Goal: Information Seeking & Learning: Learn about a topic

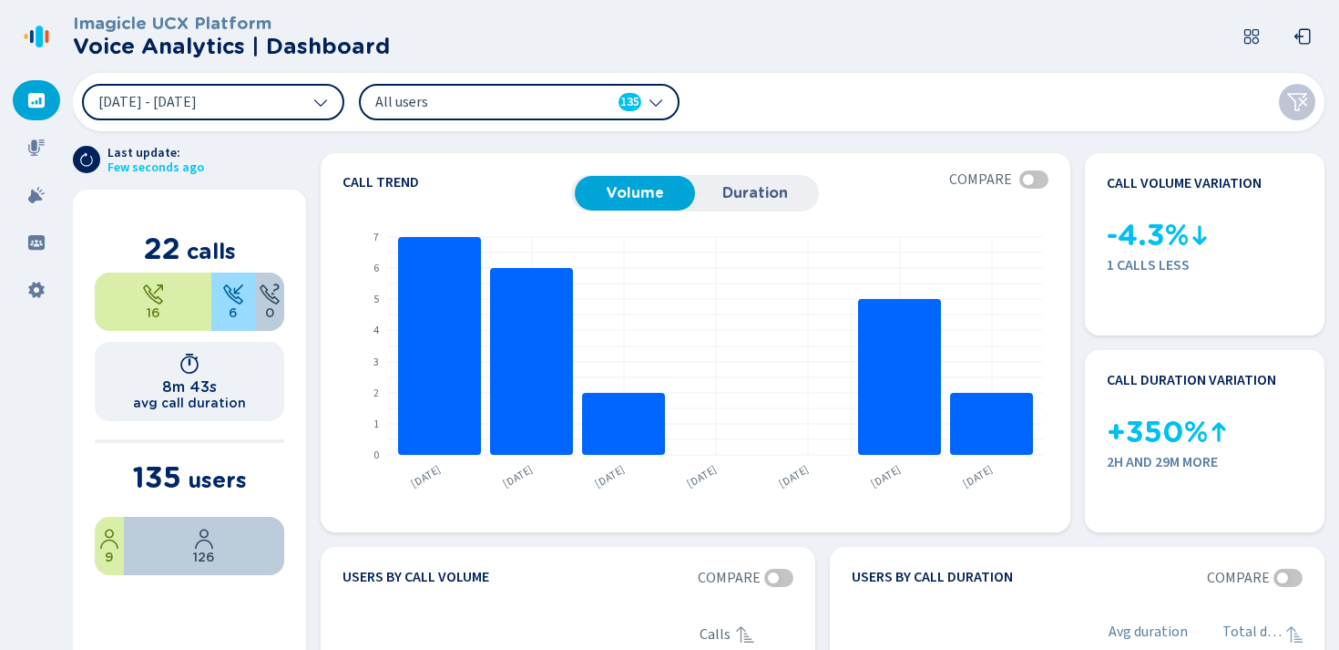
click at [729, 101] on div "[DATE] - [DATE] All users 135" at bounding box center [699, 102] width 1252 height 58
click at [313, 107] on icon at bounding box center [320, 102] width 15 height 15
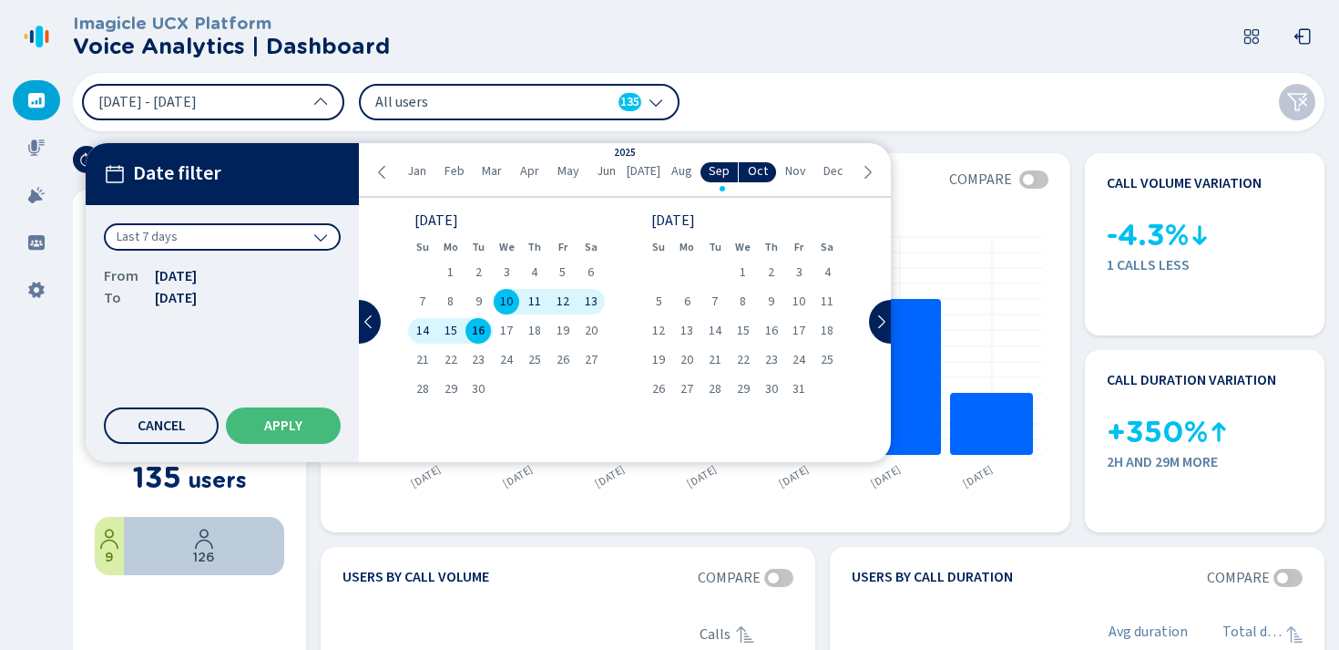
click at [510, 51] on header "Imagicle UCX Platform Voice Analytics | Dashboard" at bounding box center [702, 36] width 1259 height 73
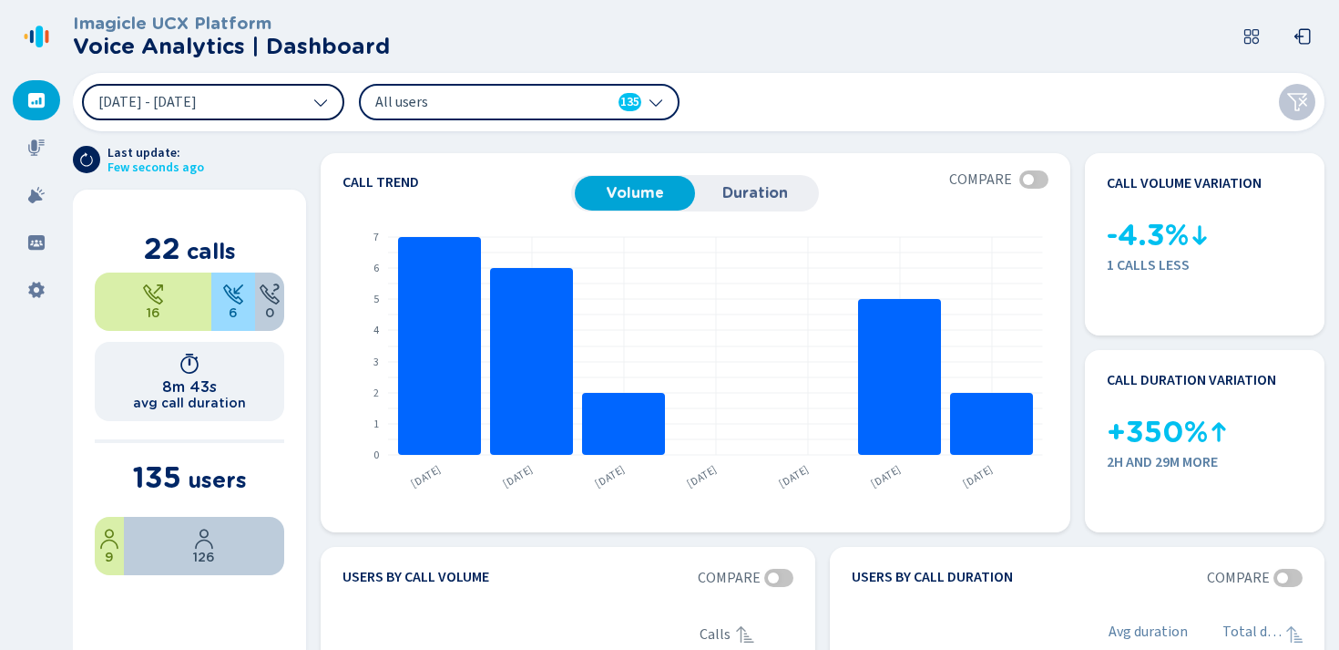
click at [487, 107] on span "All users" at bounding box center [480, 102] width 210 height 20
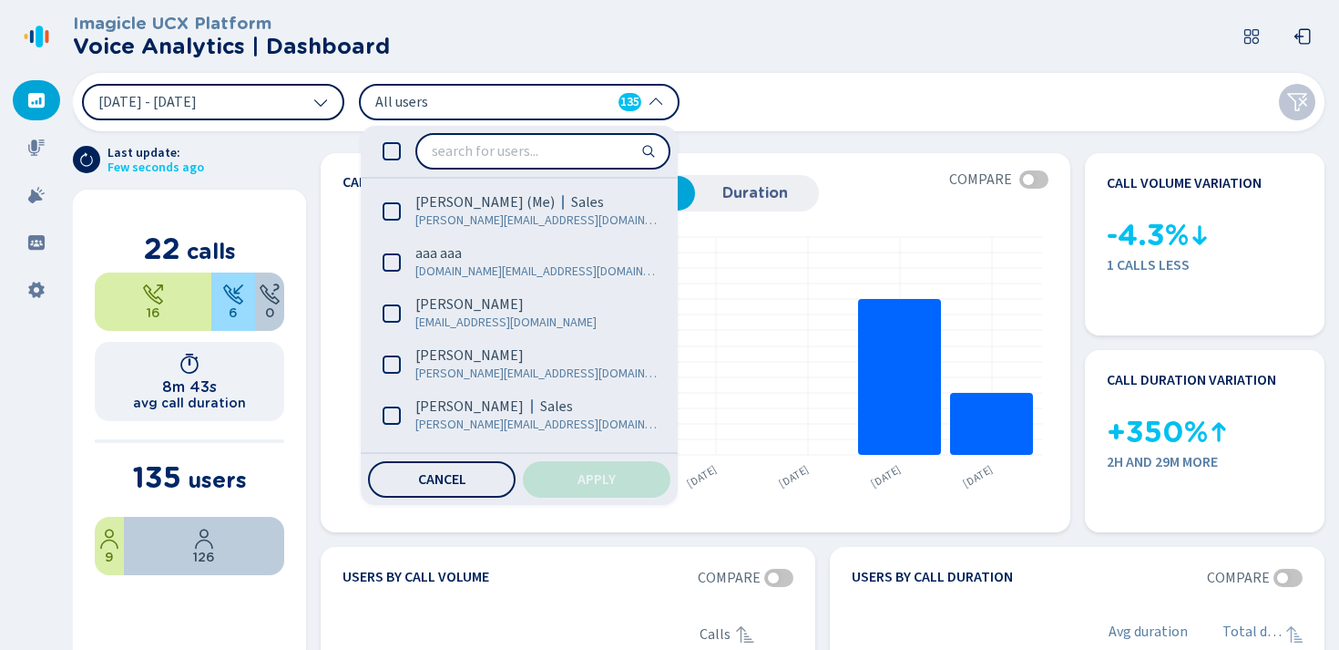
click at [762, 79] on div "[DATE] - [DATE] All users 135 [PERSON_NAME] (Me) Sales [PERSON_NAME][EMAIL_ADDR…" at bounding box center [699, 102] width 1252 height 58
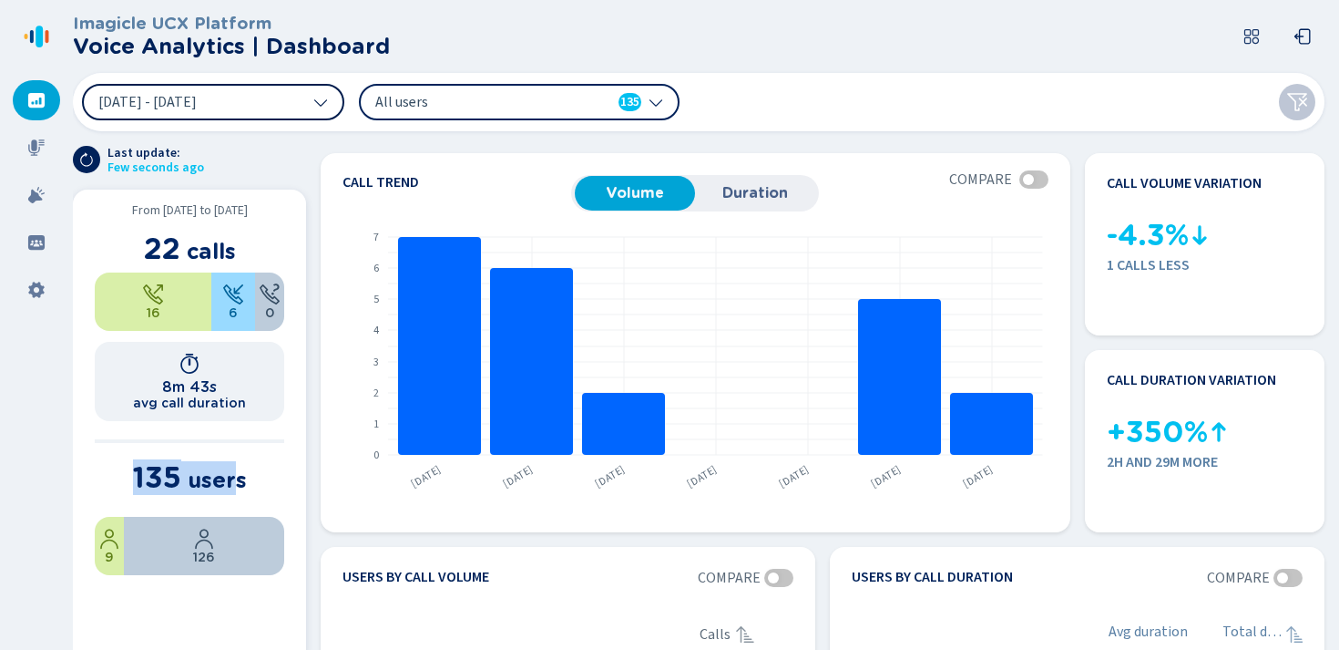
drag, startPoint x: 131, startPoint y: 477, endPoint x: 238, endPoint y: 477, distance: 106.6
click at [238, 477] on section "135 users" at bounding box center [190, 478] width 190 height 34
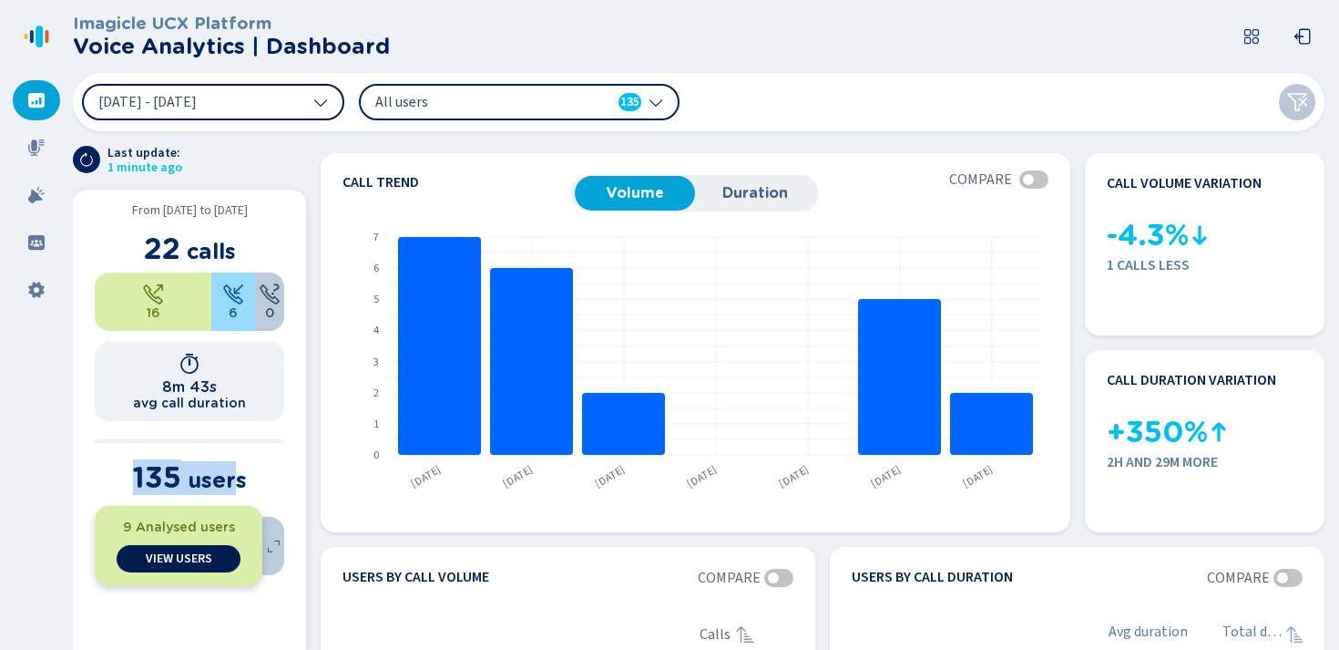
click at [160, 559] on span "View Users" at bounding box center [179, 558] width 67 height 15
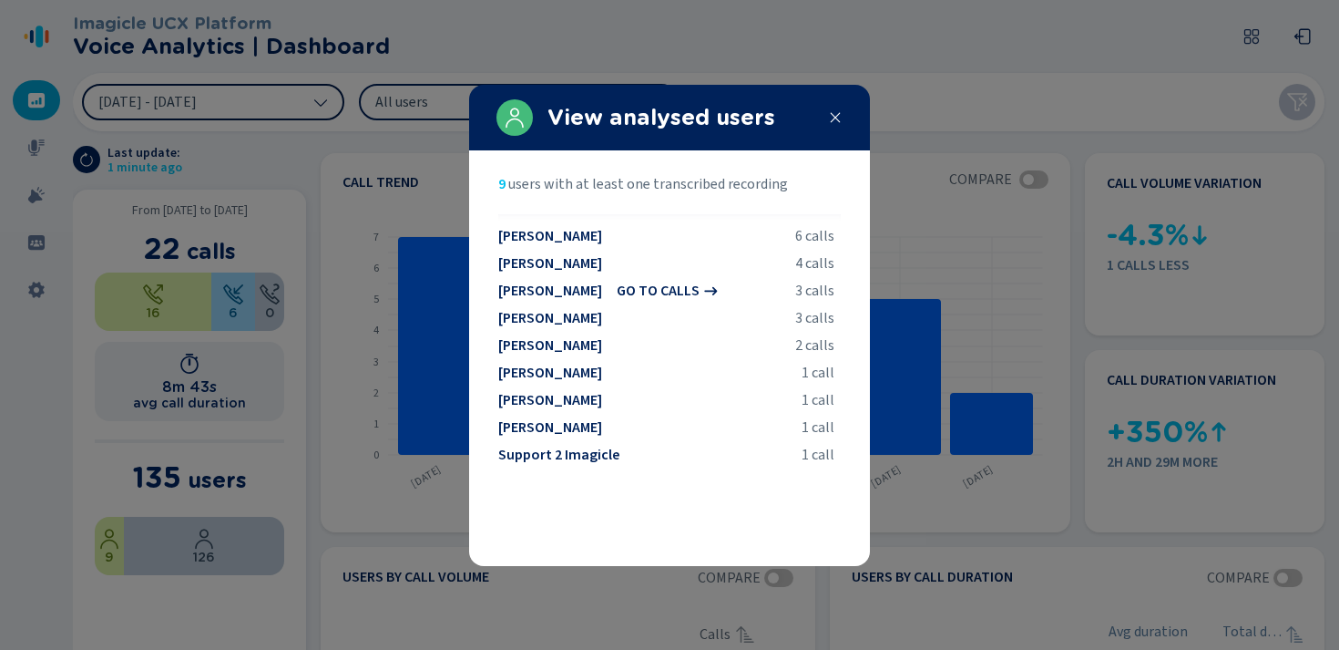
click at [570, 292] on span "[PERSON_NAME]" at bounding box center [550, 290] width 104 height 16
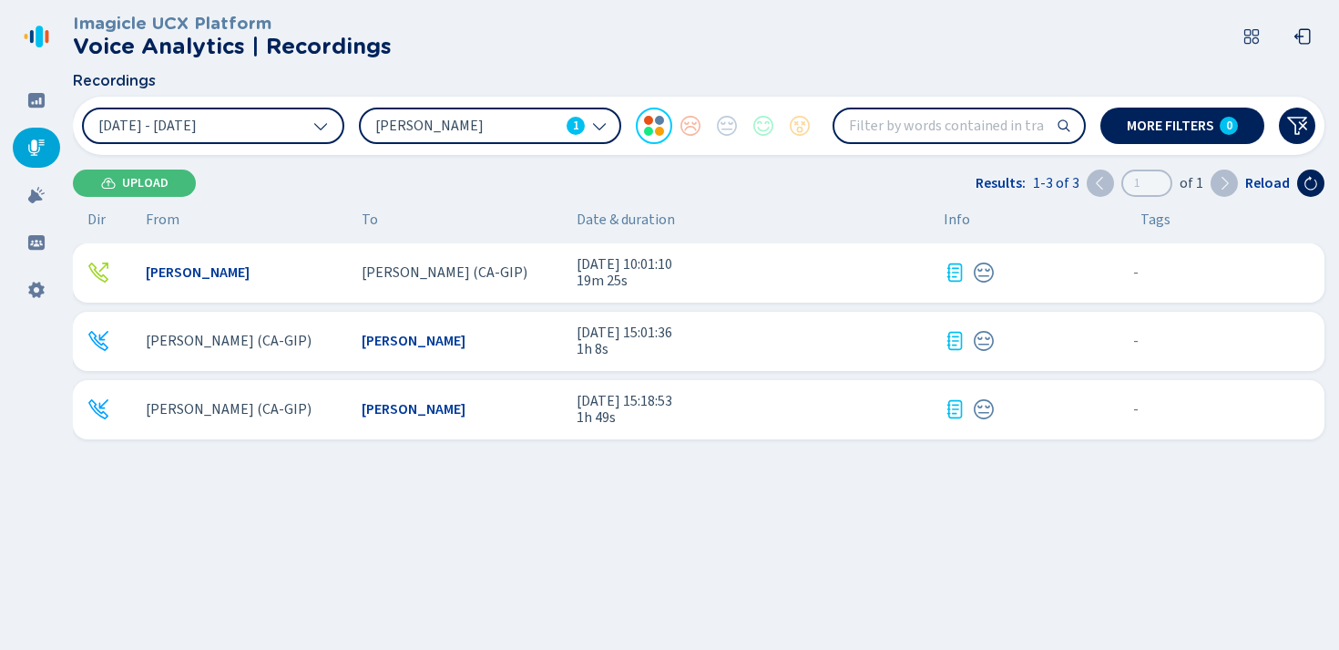
click at [405, 265] on span "[PERSON_NAME] (CA-GIP)" at bounding box center [445, 272] width 166 height 16
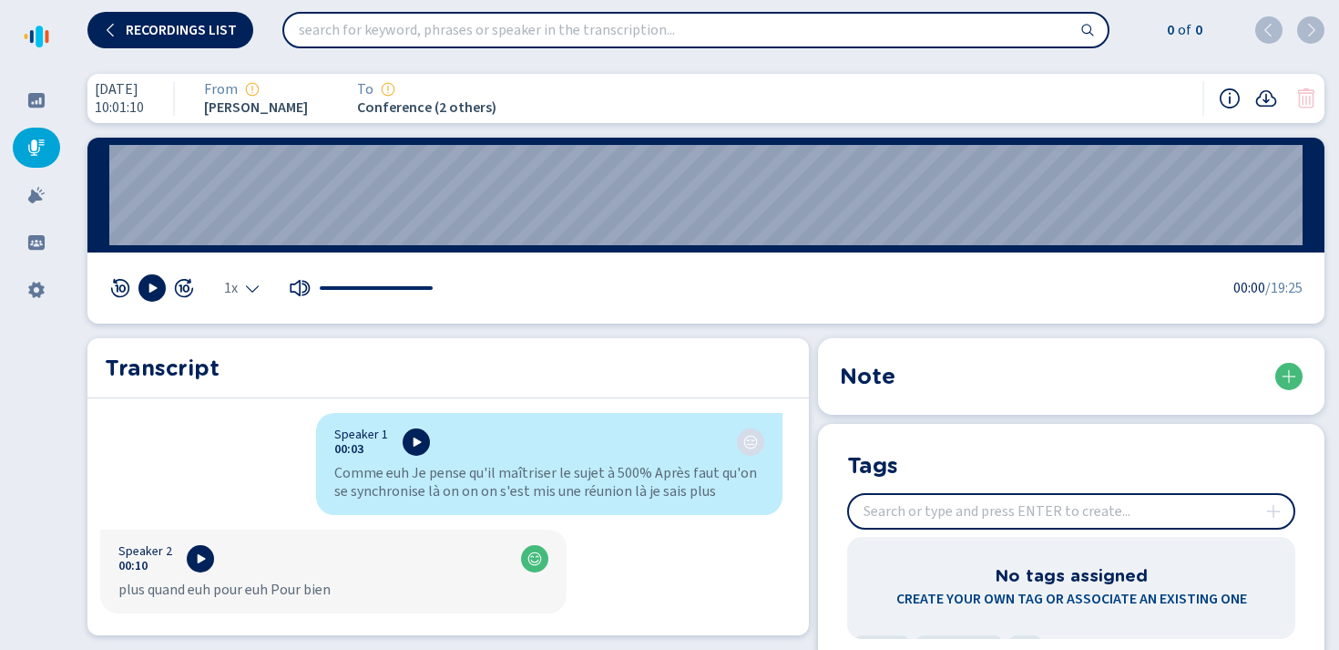
click at [484, 29] on input "search" at bounding box center [696, 30] width 824 height 33
type input "bien"
drag, startPoint x: 1169, startPoint y: 26, endPoint x: 1201, endPoint y: 30, distance: 32.2
click at [1201, 30] on div "1 of 9" at bounding box center [1182, 30] width 87 height 22
click at [1197, 30] on span "9" at bounding box center [1197, 30] width 11 height 22
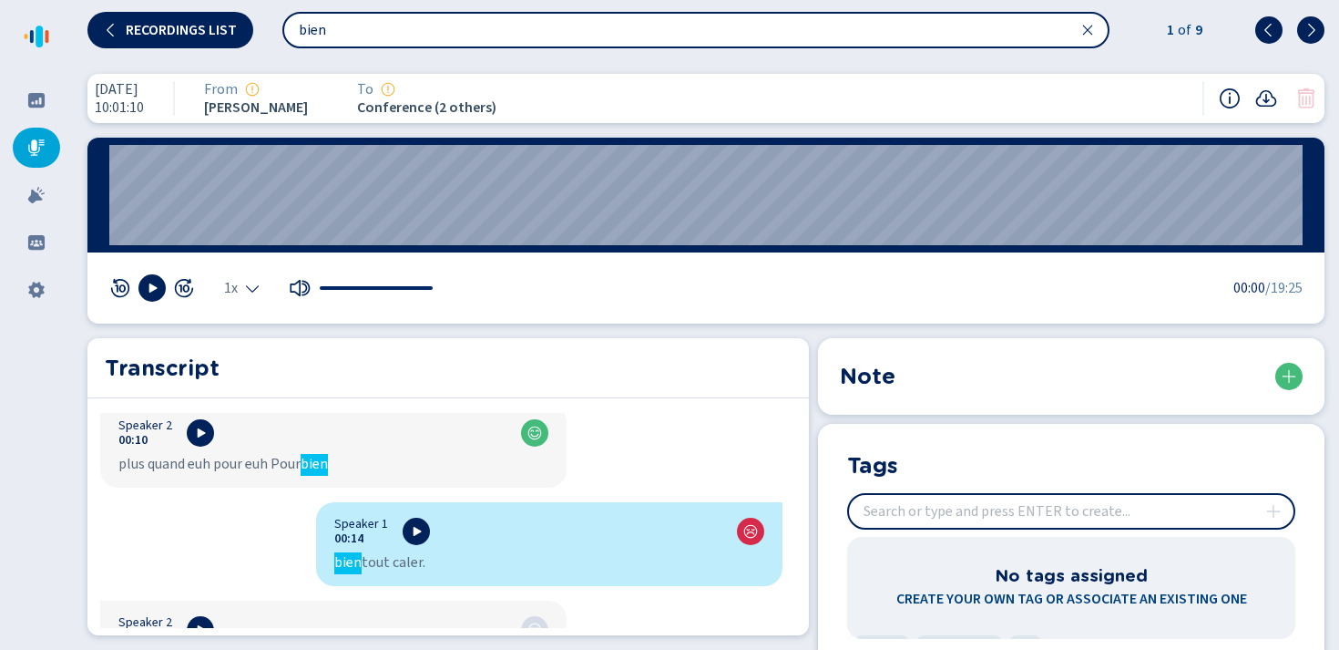
scroll to position [138, 0]
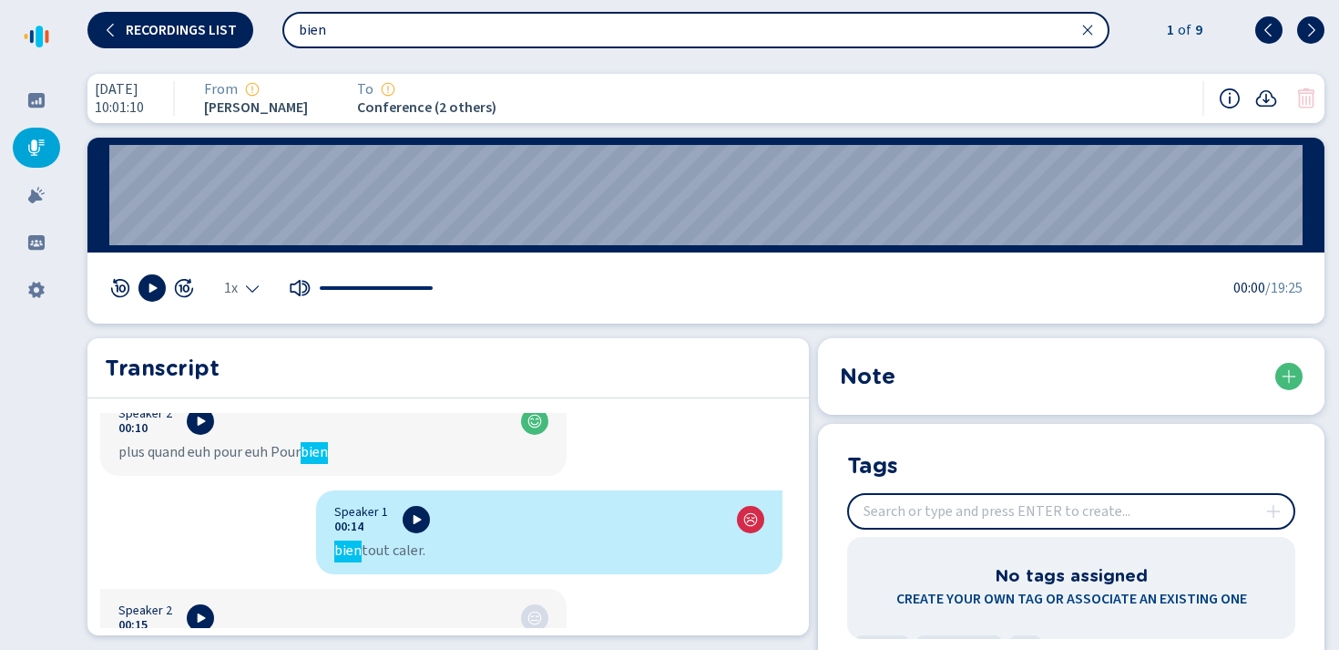
click at [308, 451] on mark "bien" at bounding box center [314, 453] width 27 height 22
click at [1314, 30] on icon at bounding box center [1311, 29] width 7 height 13
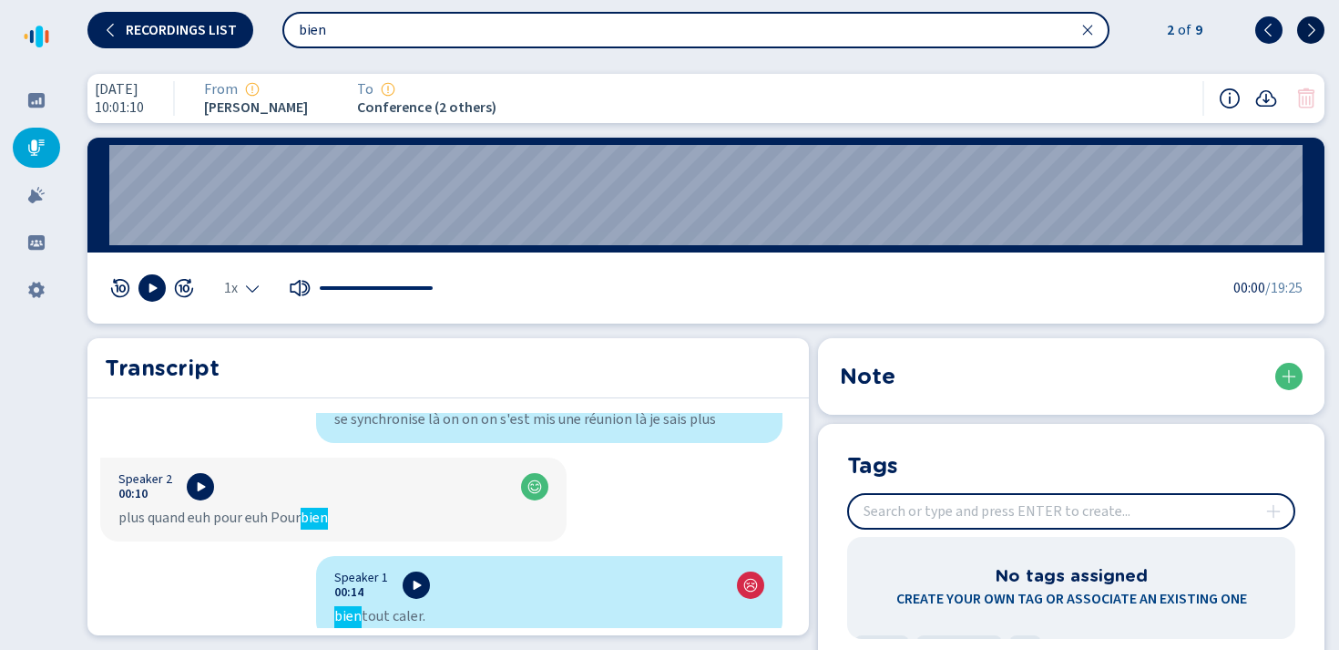
click at [1314, 30] on icon at bounding box center [1311, 29] width 7 height 13
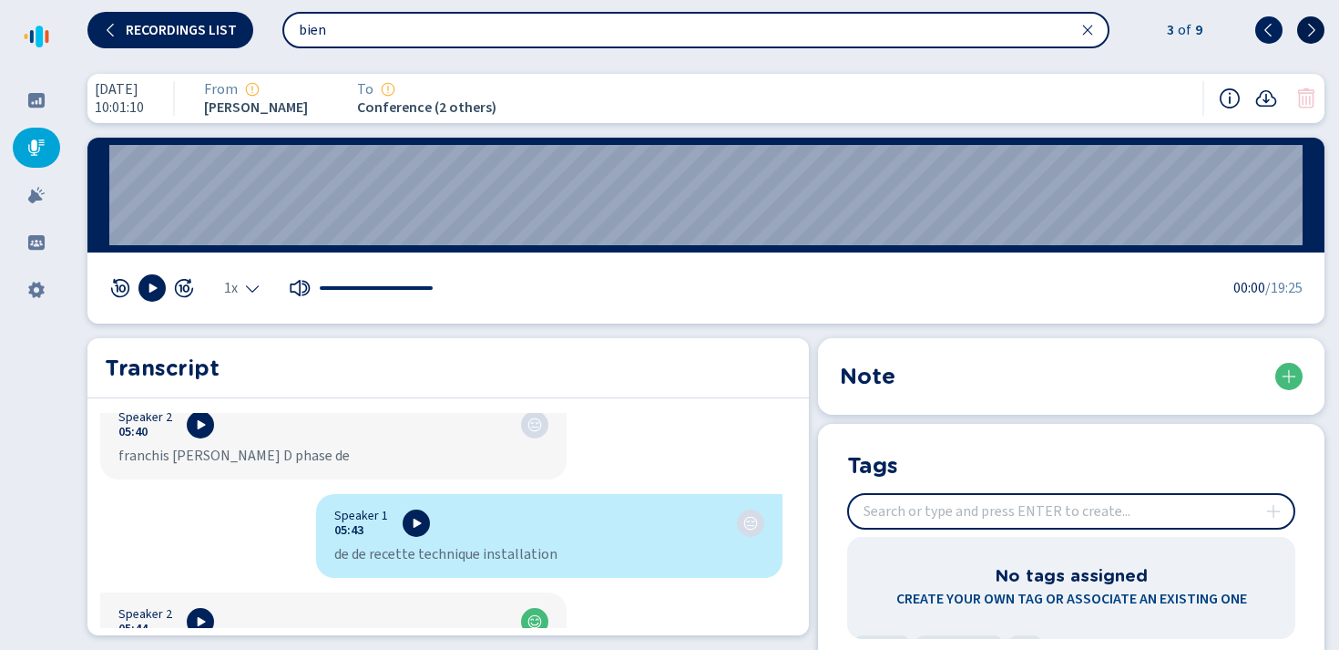
click at [1314, 30] on icon at bounding box center [1311, 29] width 7 height 13
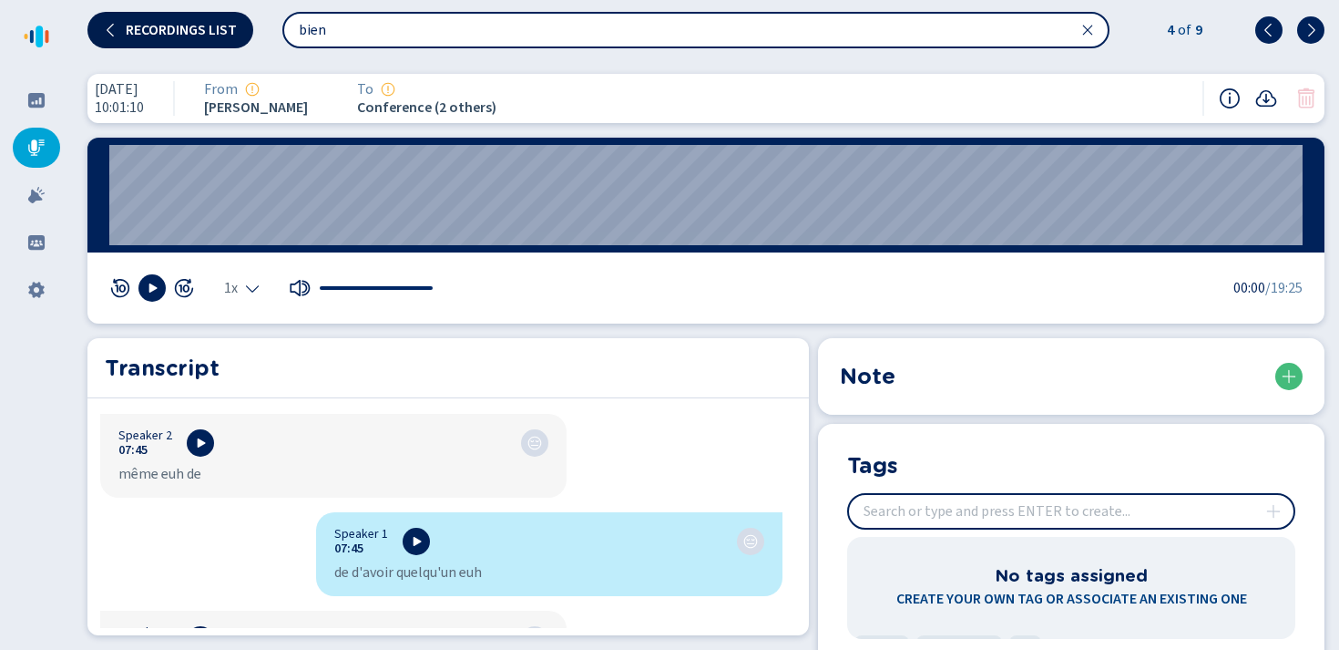
click at [108, 29] on icon at bounding box center [111, 30] width 15 height 15
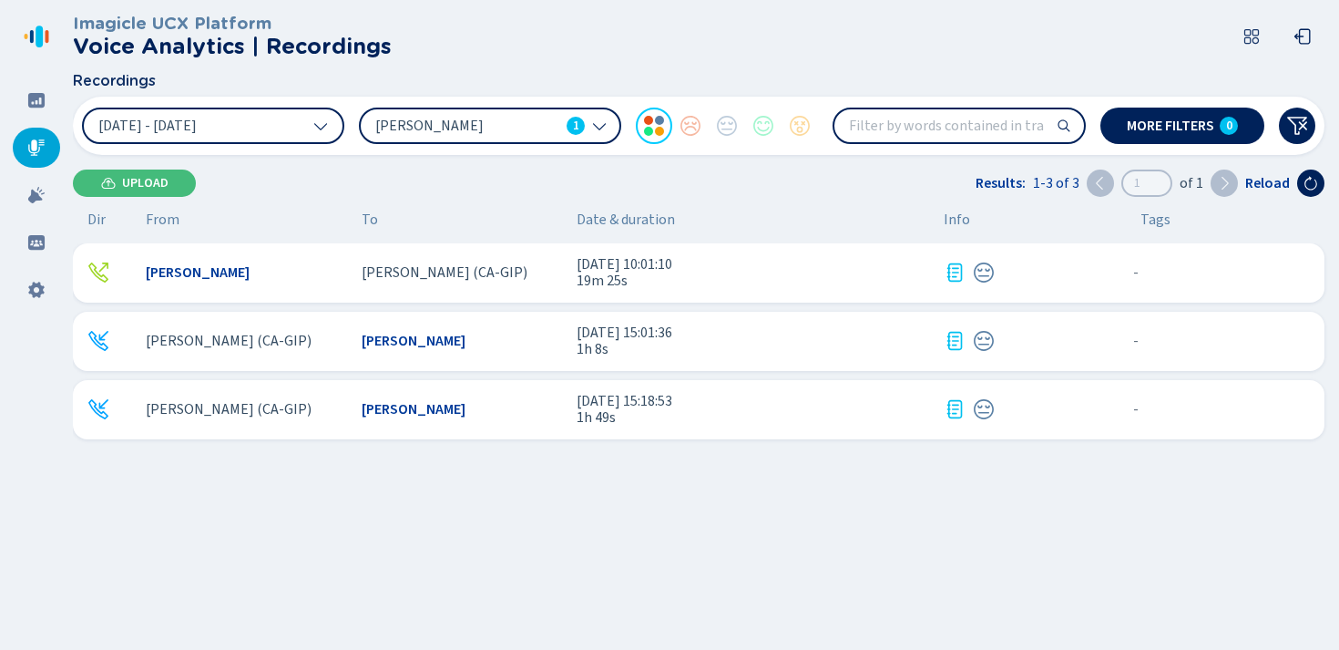
click at [38, 149] on icon at bounding box center [36, 147] width 16 height 16
click at [34, 99] on icon at bounding box center [36, 100] width 16 height 15
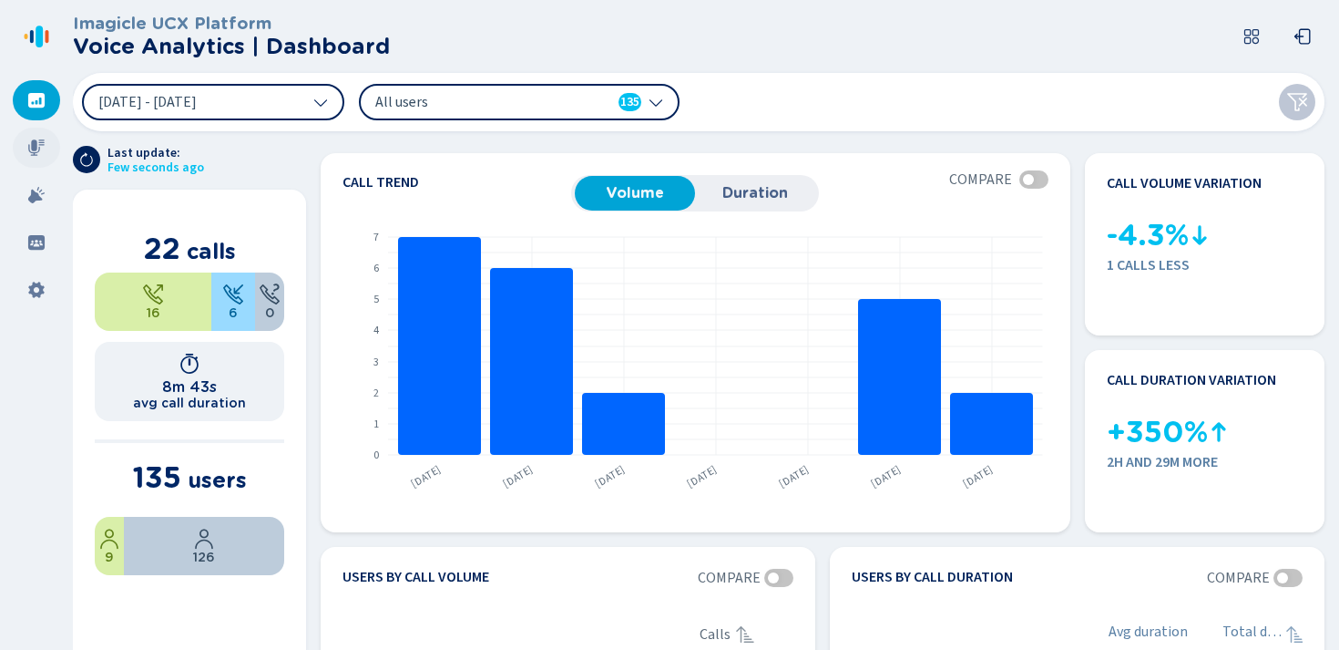
click at [31, 152] on icon at bounding box center [36, 147] width 16 height 16
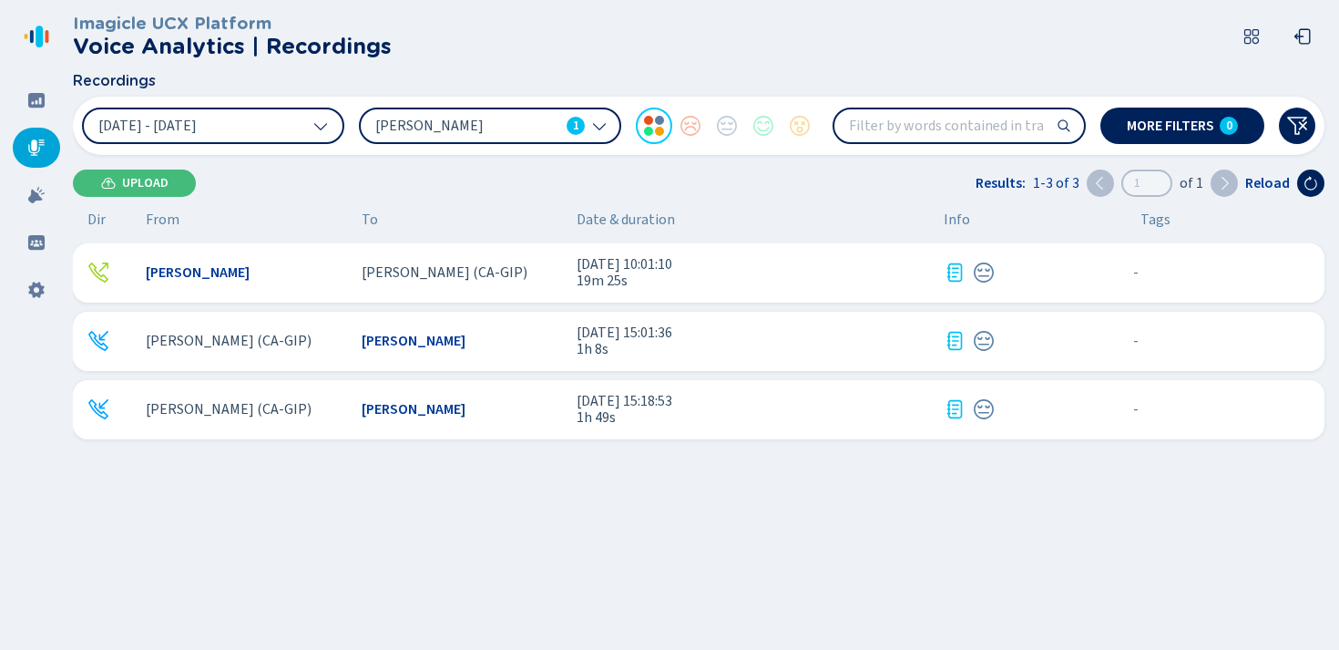
click at [603, 126] on icon at bounding box center [599, 127] width 13 height 7
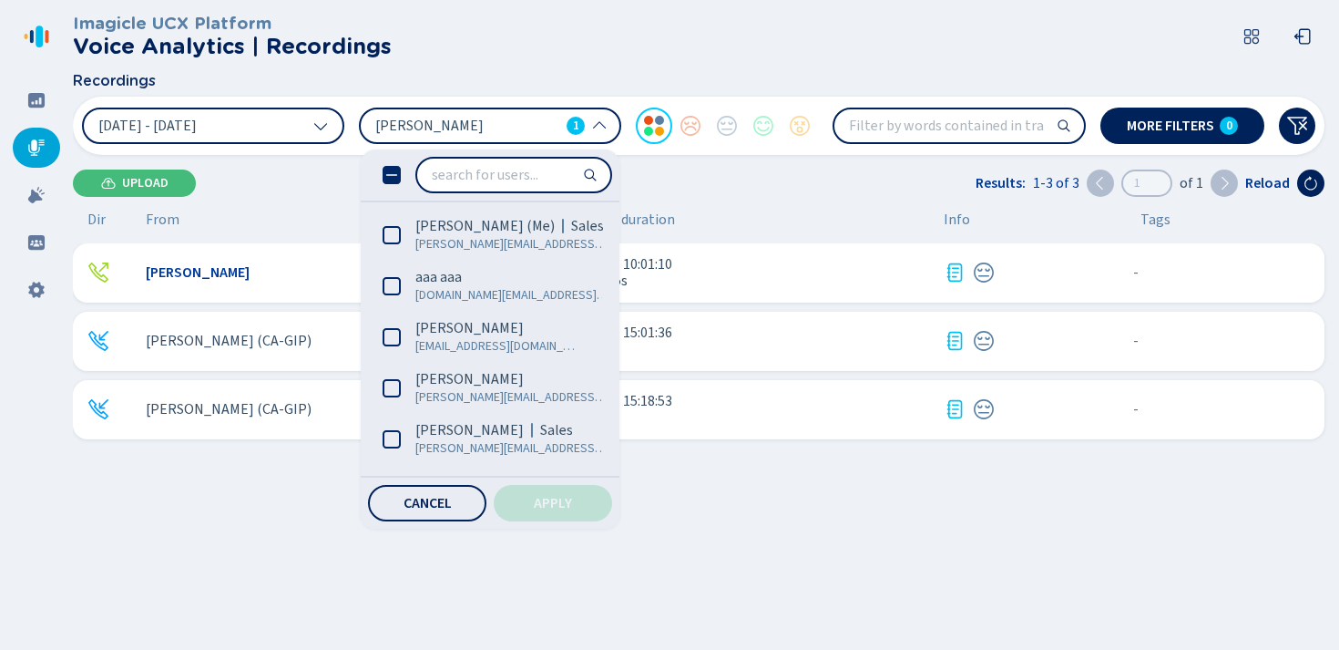
click at [395, 175] on icon at bounding box center [391, 176] width 11 height 2
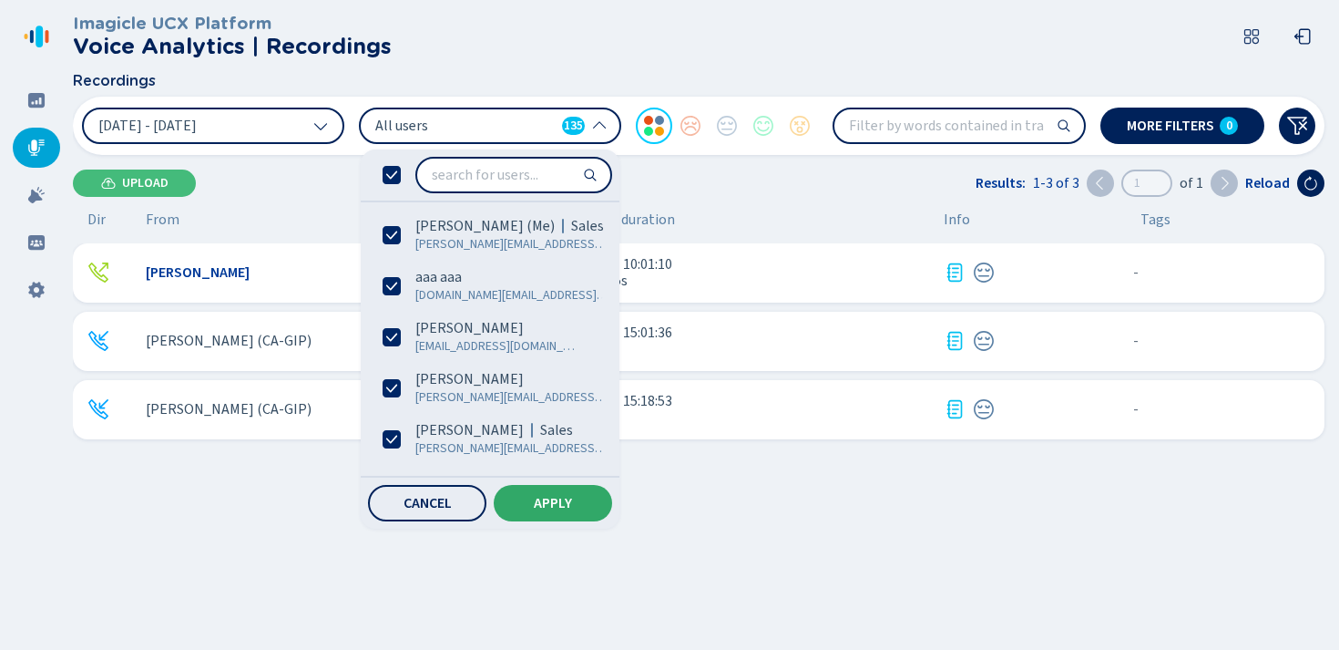
click at [556, 513] on button "Apply" at bounding box center [553, 503] width 118 height 36
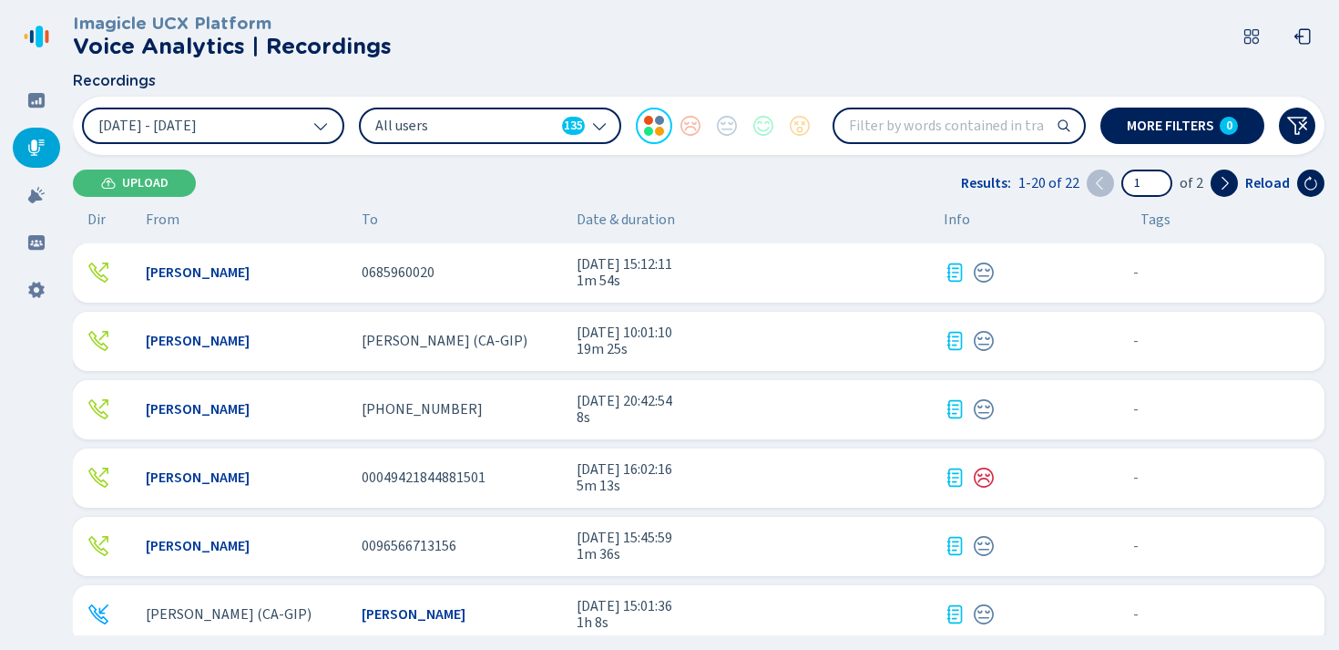
click at [910, 128] on input "search" at bounding box center [960, 125] width 250 height 33
type input "problem"
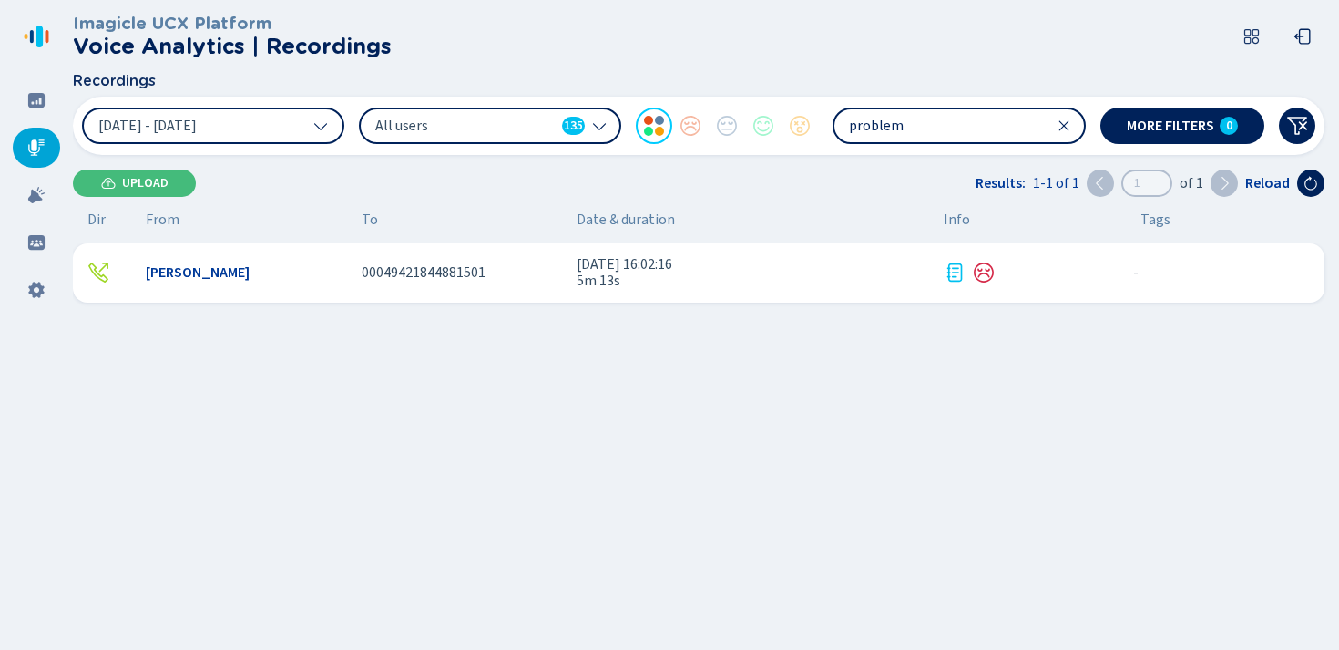
click at [624, 276] on span "5m 13s" at bounding box center [753, 280] width 353 height 16
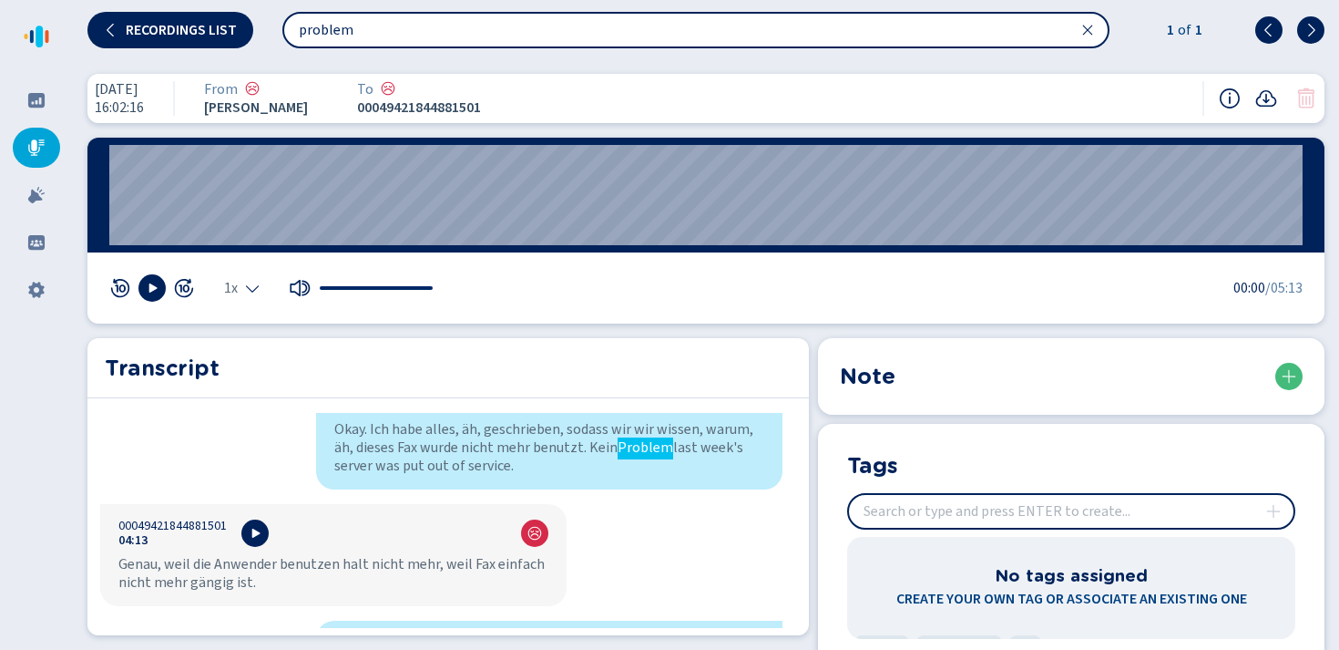
scroll to position [3574, 0]
drag, startPoint x: 607, startPoint y: 448, endPoint x: 661, endPoint y: 447, distance: 53.8
click at [661, 447] on div "Okay. Ich habe alles, äh, geschrieben, sodass wir wir wissen, warum, äh, dieses…" at bounding box center [549, 448] width 430 height 55
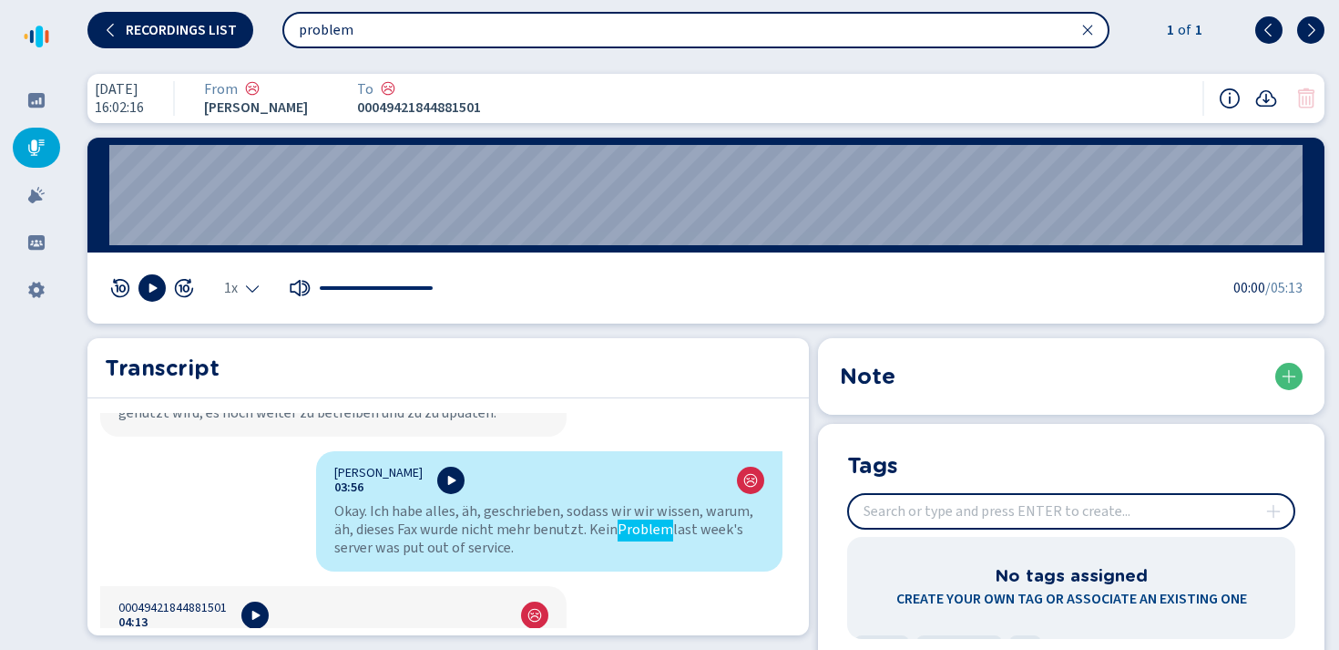
scroll to position [3494, 0]
click at [173, 27] on span "Recordings list" at bounding box center [181, 30] width 111 height 15
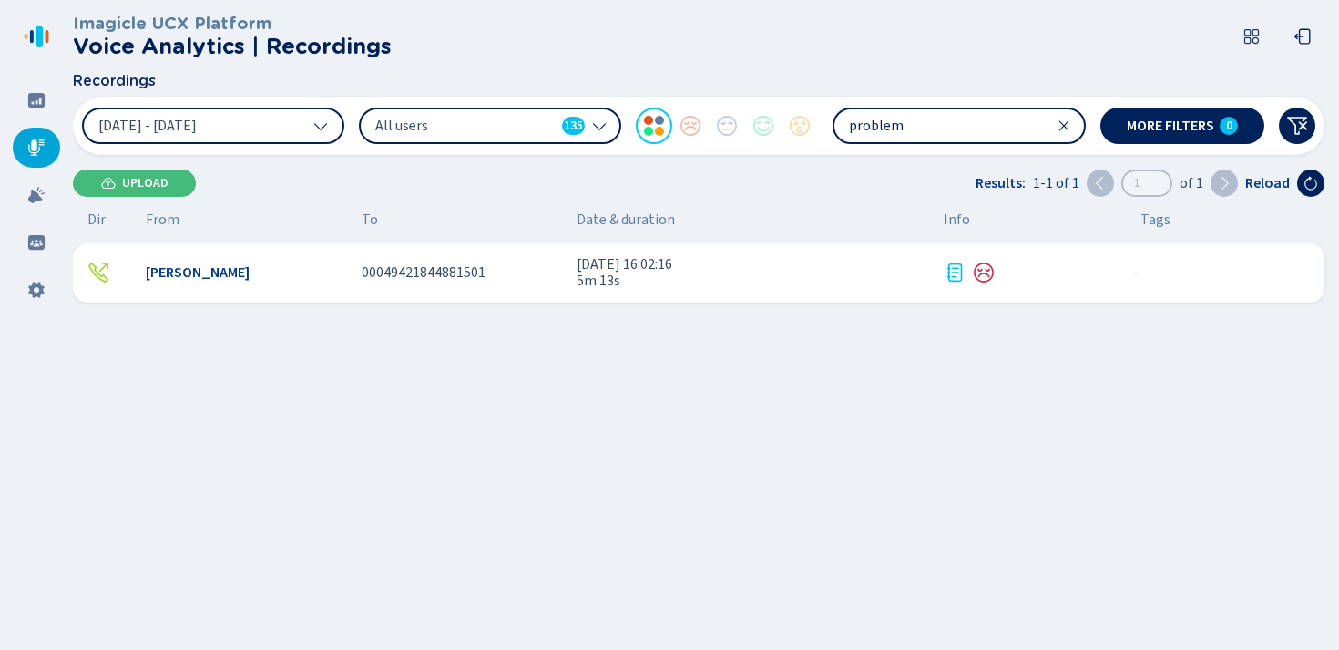
click at [1064, 125] on icon at bounding box center [1064, 125] width 15 height 15
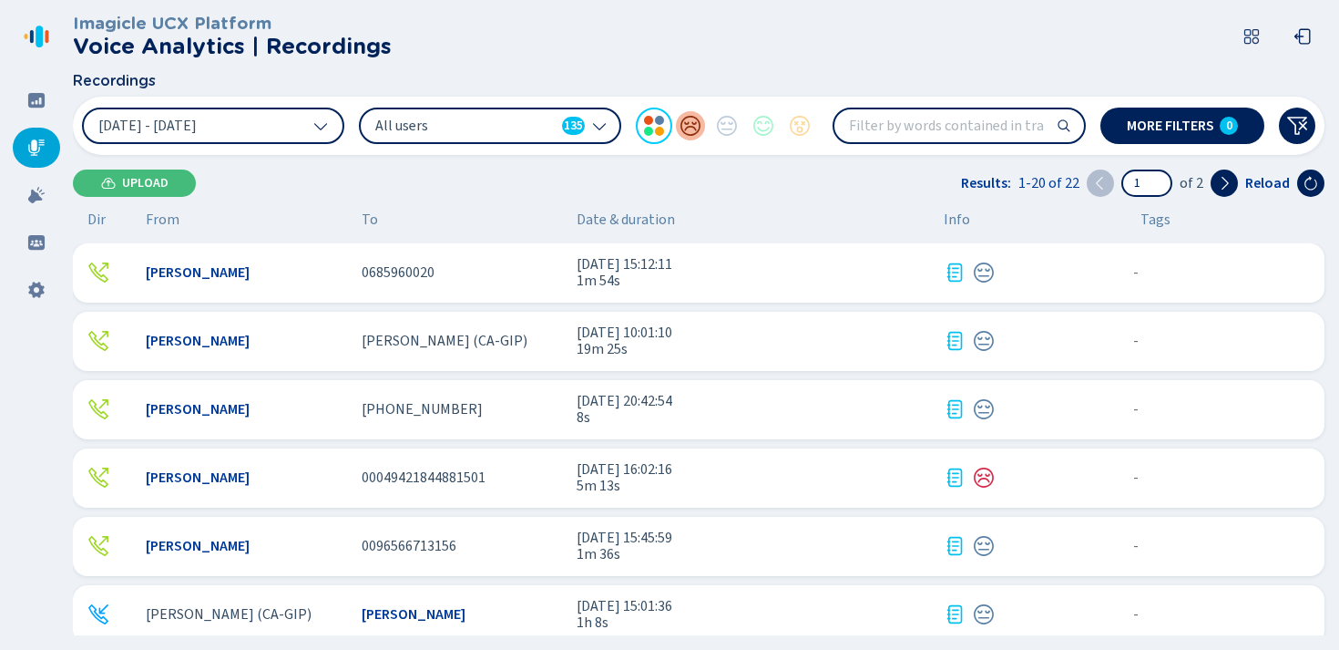
click at [688, 127] on div at bounding box center [690, 126] width 36 height 36
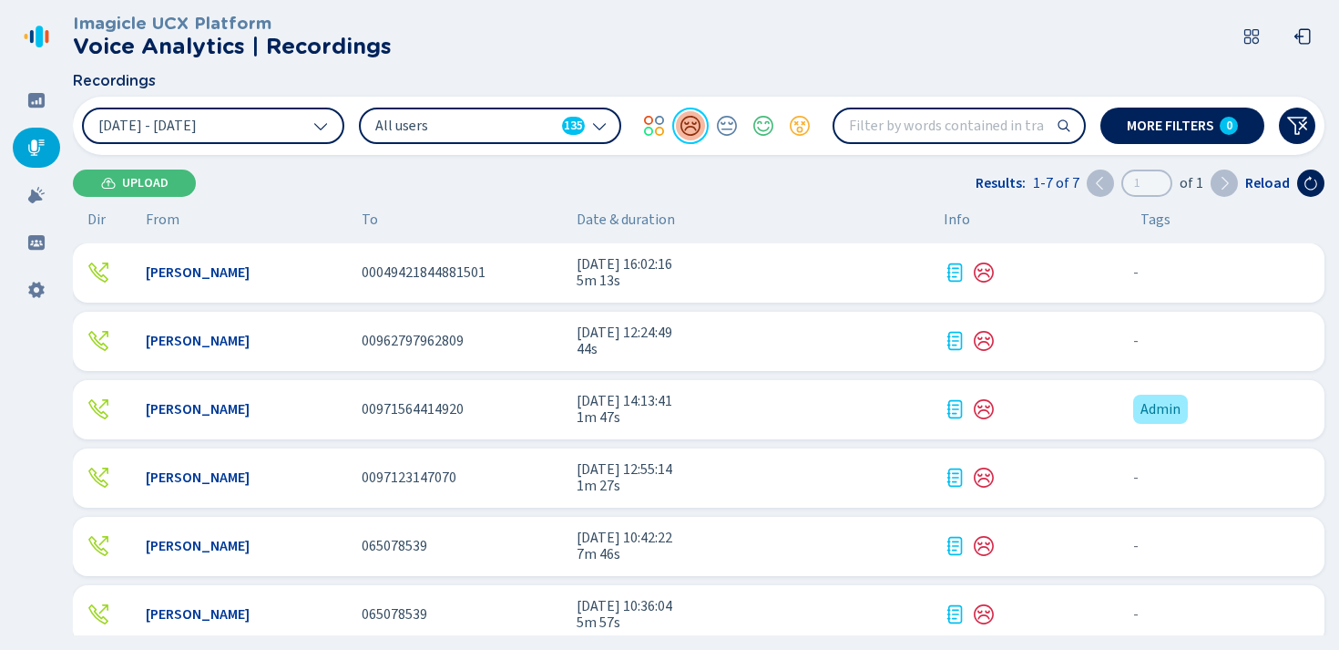
click at [692, 125] on div at bounding box center [690, 126] width 36 height 36
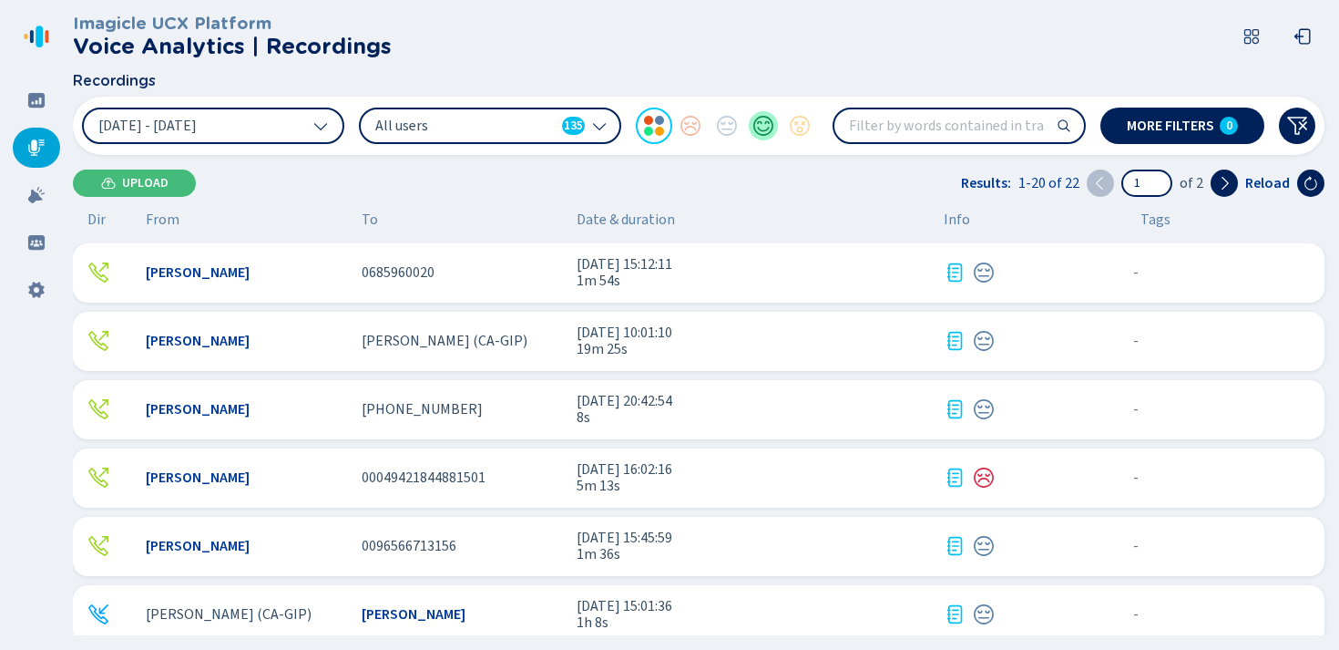
click at [768, 125] on div at bounding box center [763, 126] width 36 height 36
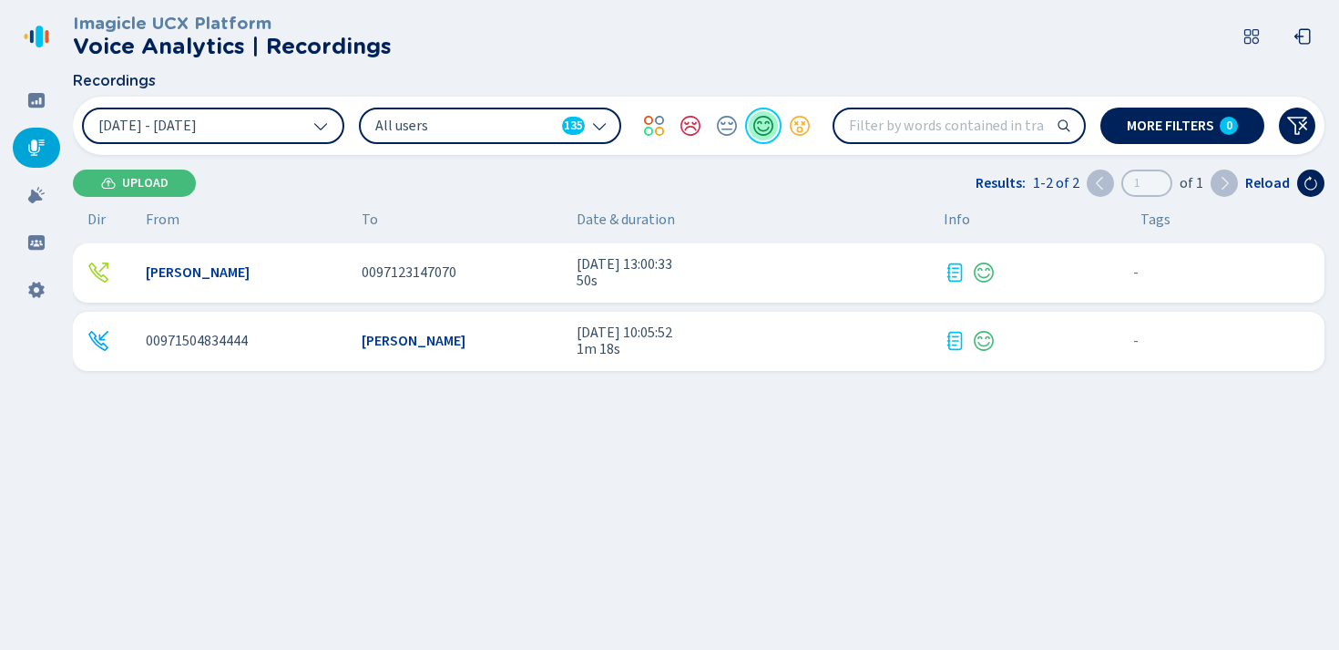
click at [768, 126] on div at bounding box center [763, 126] width 36 height 36
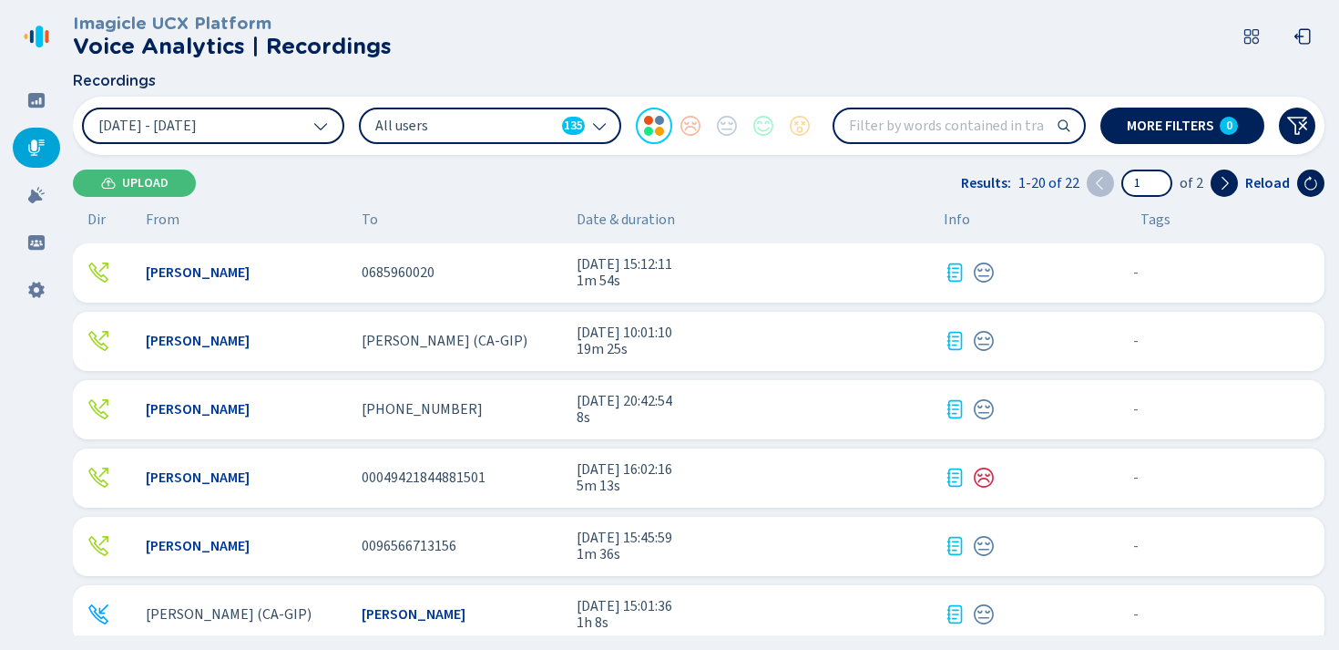
click at [319, 119] on icon at bounding box center [320, 125] width 15 height 15
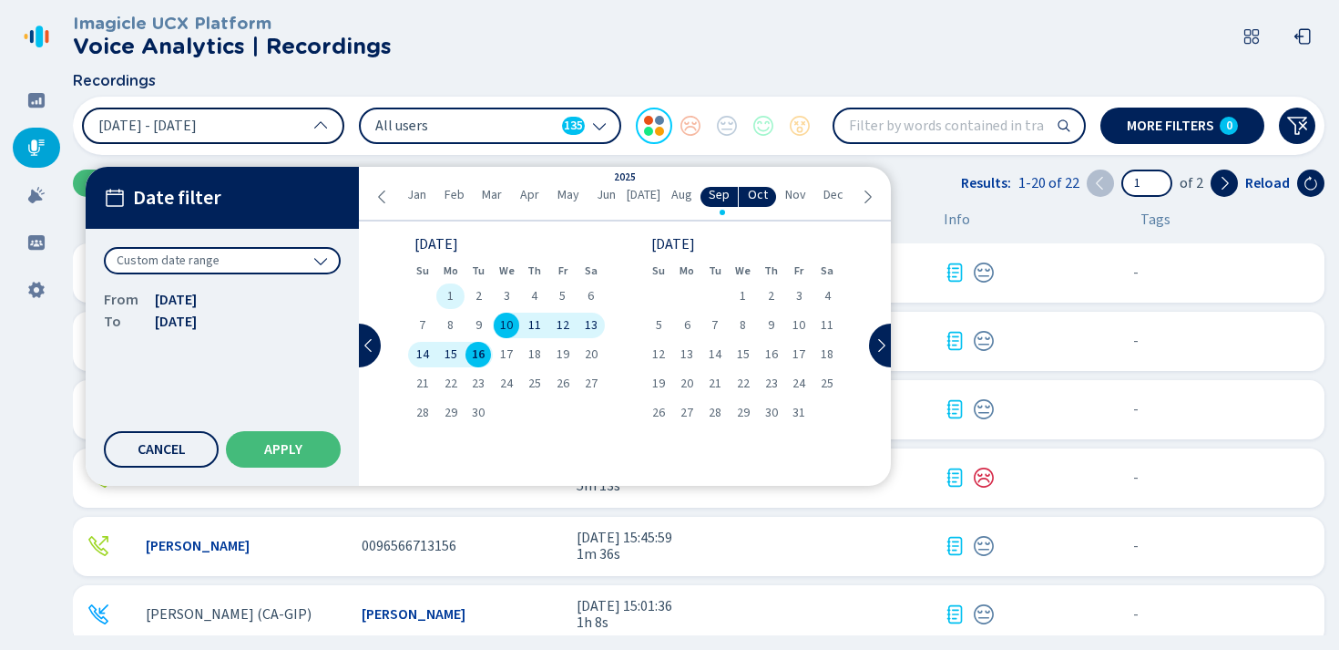
click at [457, 300] on div "1" at bounding box center [450, 296] width 28 height 26
click at [478, 351] on span "16" at bounding box center [478, 354] width 13 height 13
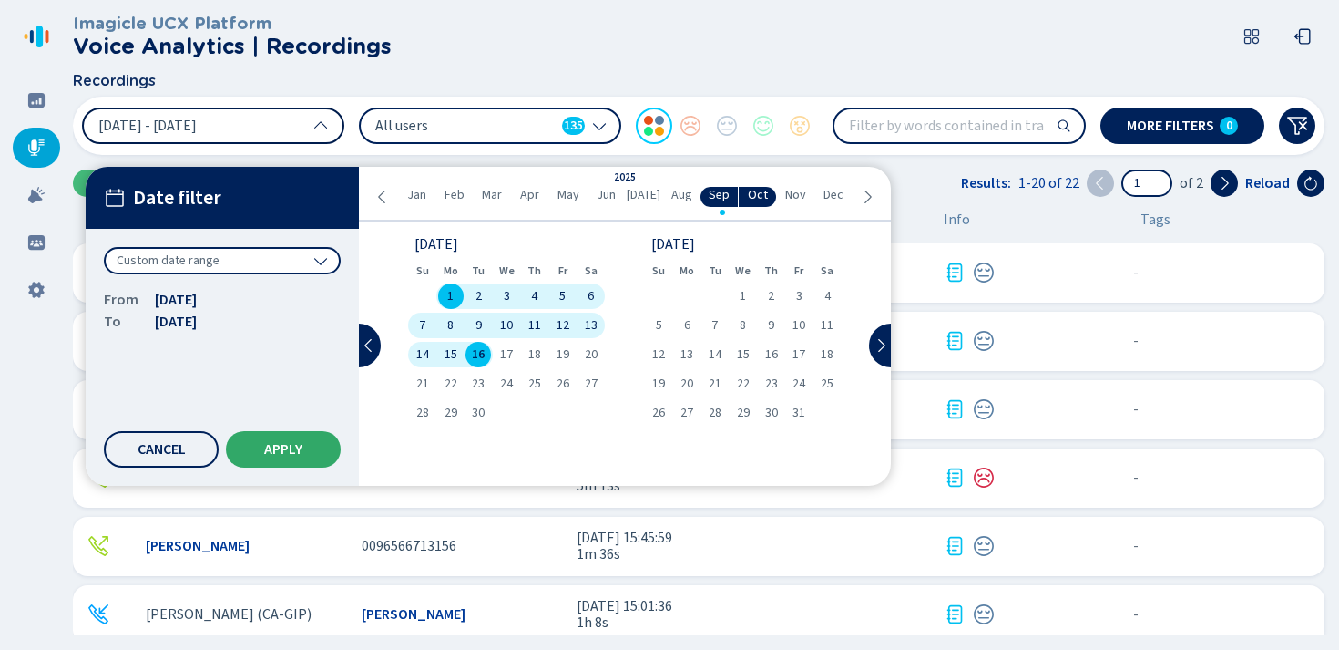
click at [282, 437] on button "Apply" at bounding box center [283, 449] width 115 height 36
